Goal: Information Seeking & Learning: Learn about a topic

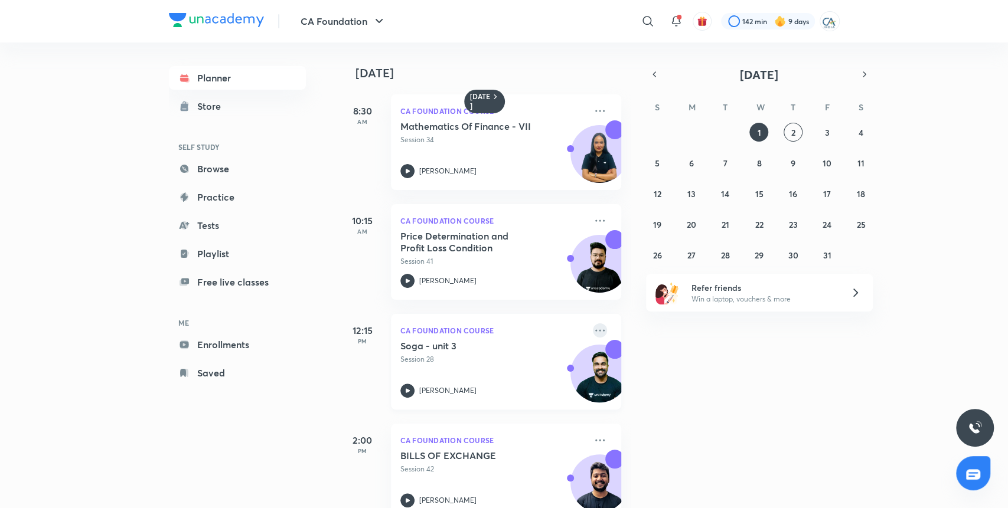
click at [593, 328] on icon at bounding box center [600, 331] width 14 height 14
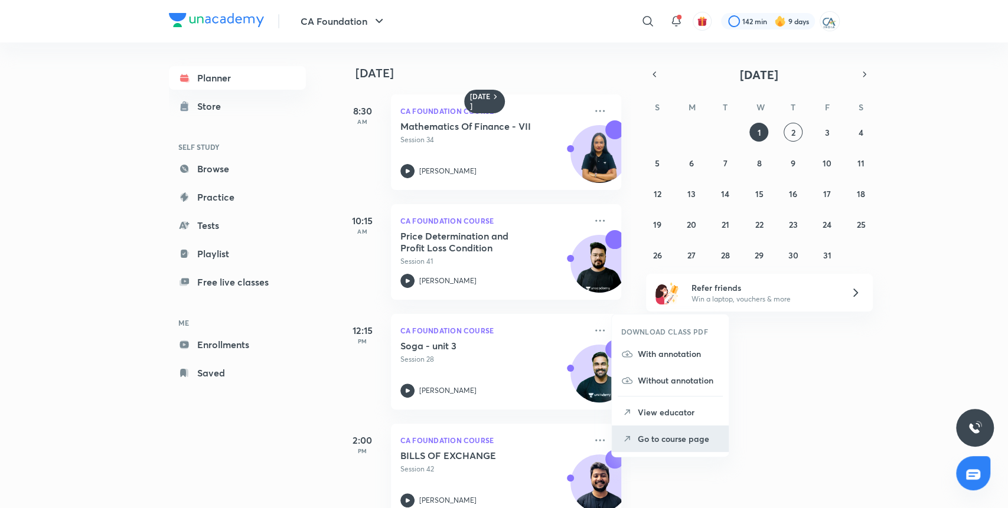
click at [663, 435] on p "Go to course page" at bounding box center [678, 439] width 81 height 12
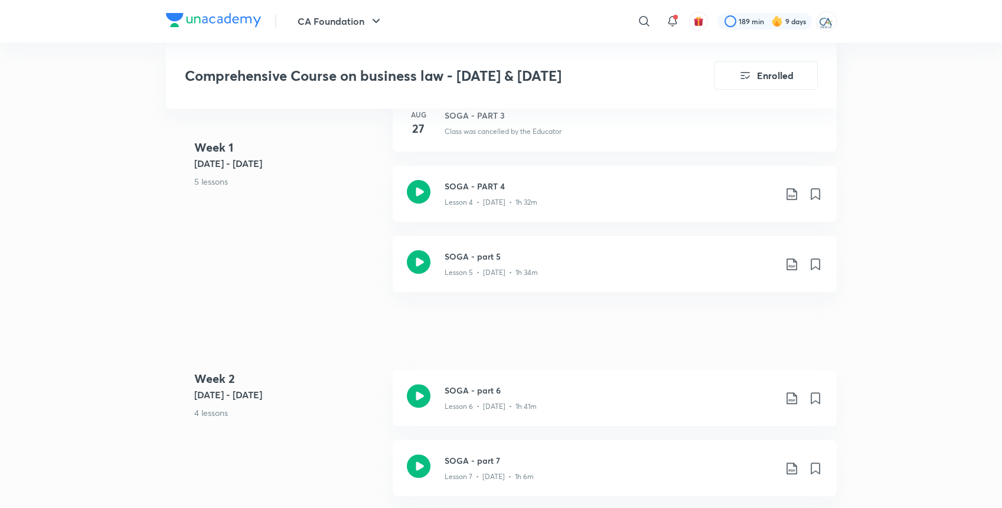
scroll to position [804, 0]
